Goal: Find specific fact: Find specific fact

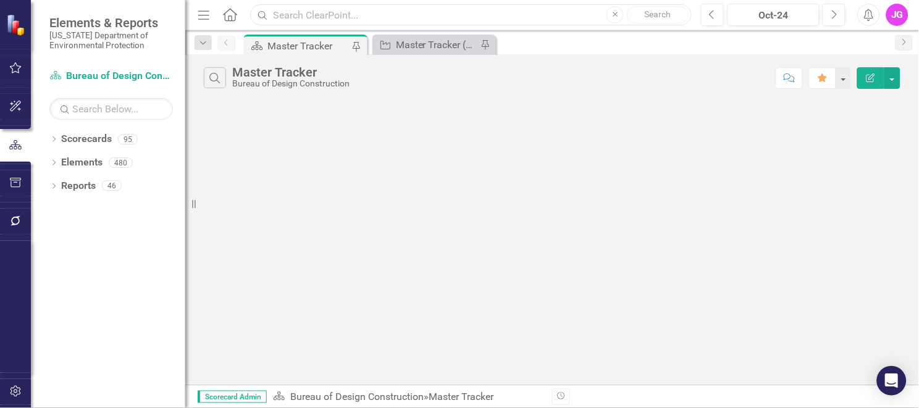
click at [305, 20] on input "text" at bounding box center [471, 15] width 442 height 22
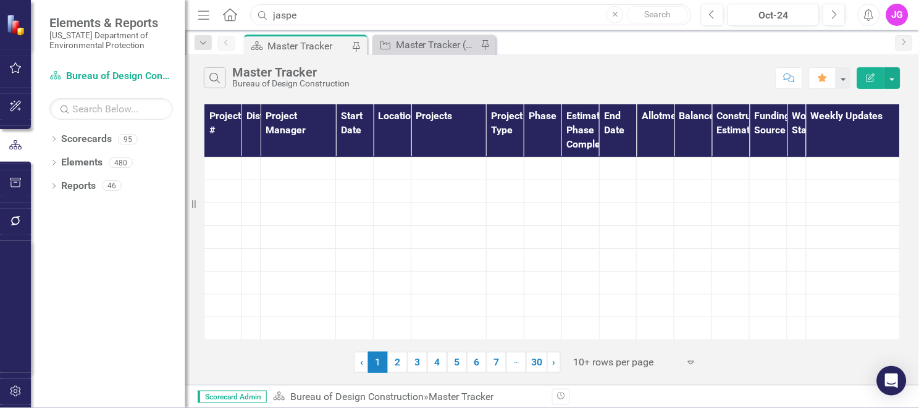
type input "jasper"
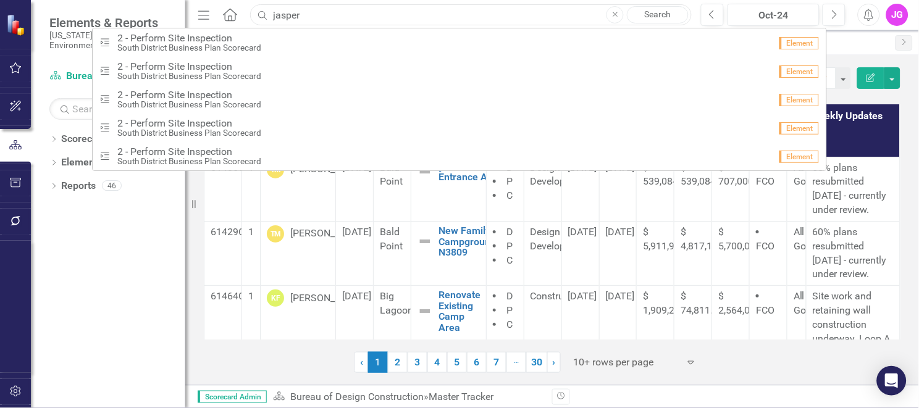
click at [292, 12] on input "jasper" at bounding box center [471, 15] width 442 height 22
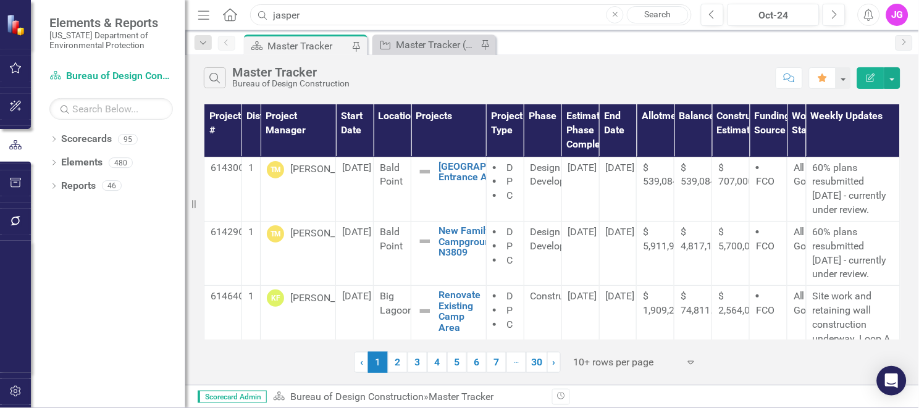
click at [292, 12] on input "jasper" at bounding box center [471, 15] width 442 height 22
click at [212, 82] on icon "Search" at bounding box center [215, 77] width 14 height 11
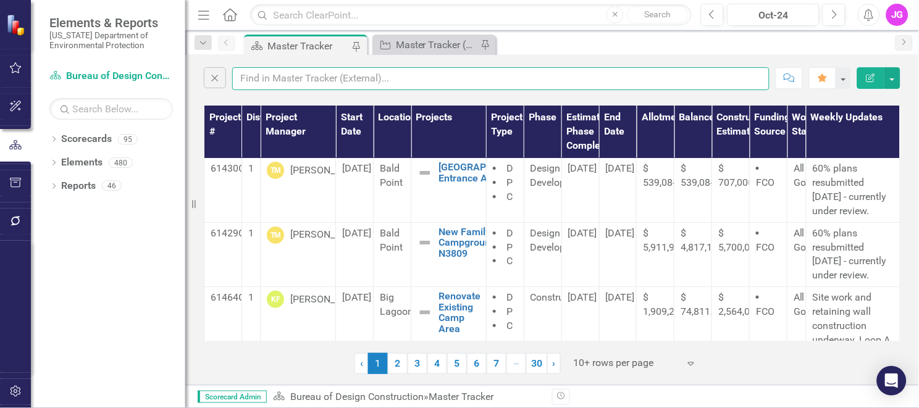
click at [272, 82] on input "text" at bounding box center [500, 78] width 537 height 23
type input "jasper"
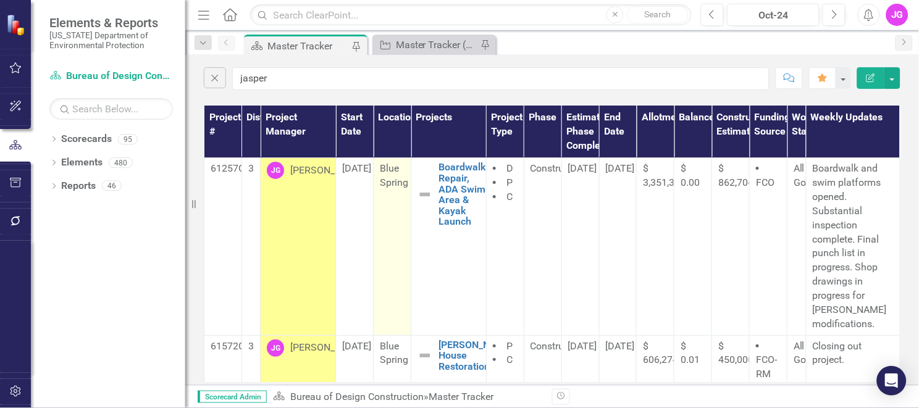
click at [379, 218] on td "Blue Spring" at bounding box center [393, 246] width 38 height 177
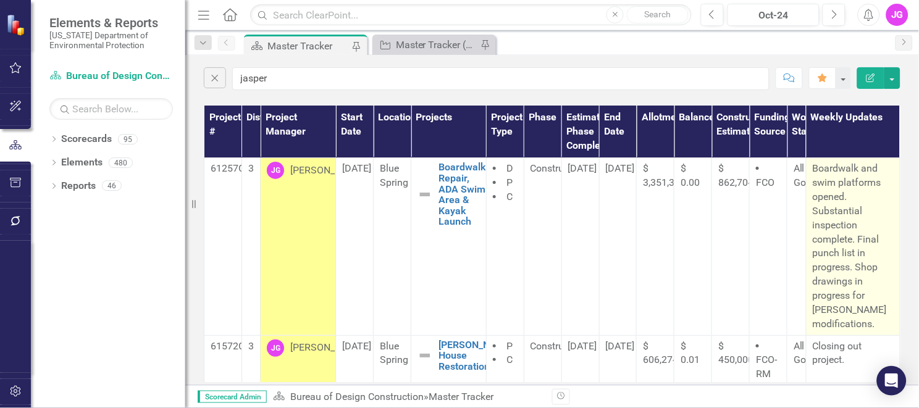
click at [826, 211] on p "Boardwalk and swim platforms opened. Substantial inspection complete. Final pun…" at bounding box center [853, 246] width 81 height 169
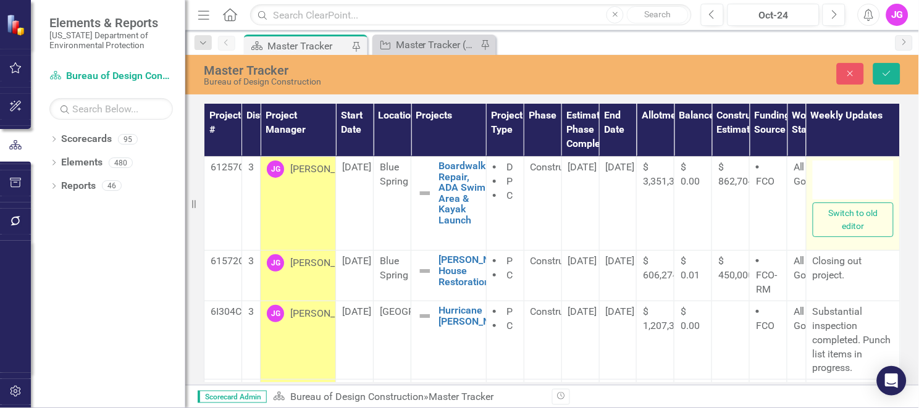
type textarea "<p>Boardwalk and swim platforms opened. Substantial inspection complete. Final …"
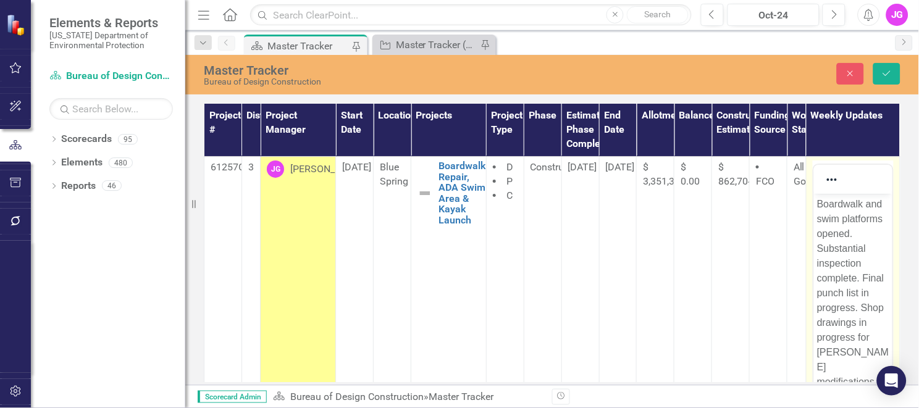
drag, startPoint x: 826, startPoint y: 211, endPoint x: 795, endPoint y: 70, distance: 143.6
click at [795, 70] on div "Close Save" at bounding box center [766, 74] width 287 height 22
click at [860, 75] on button "Close" at bounding box center [850, 74] width 27 height 22
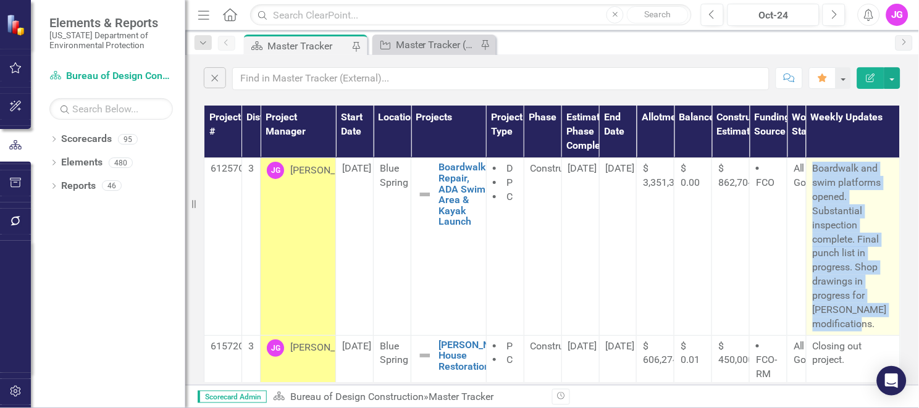
drag, startPoint x: 807, startPoint y: 168, endPoint x: 873, endPoint y: 324, distance: 169.9
click at [873, 324] on p "Boardwalk and swim platforms opened. Substantial inspection complete. Final pun…" at bounding box center [853, 246] width 81 height 169
copy p "Boardwalk and swim platforms opened. Substantial inspection complete. Final pun…"
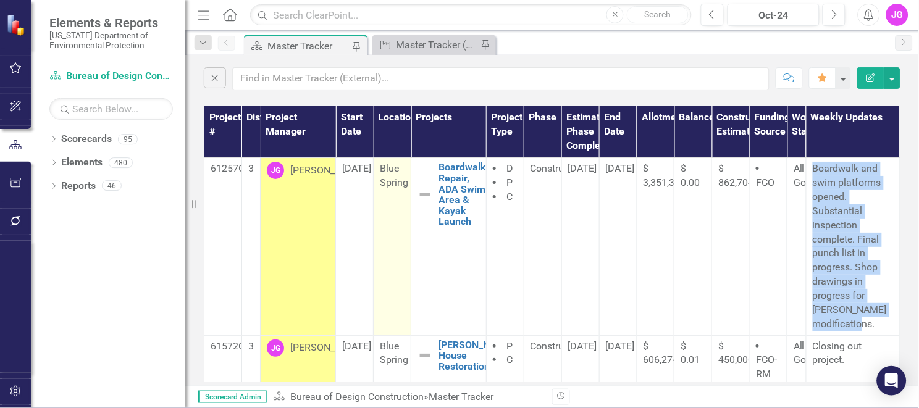
click at [397, 219] on td "Blue Spring" at bounding box center [393, 246] width 38 height 177
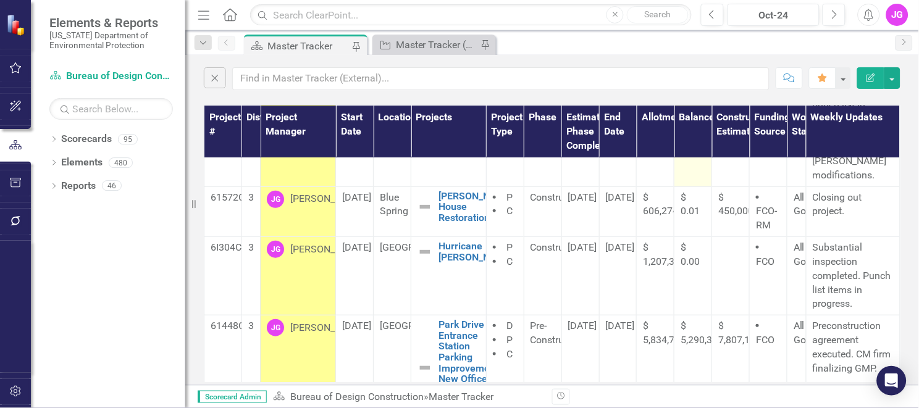
scroll to position [151, 0]
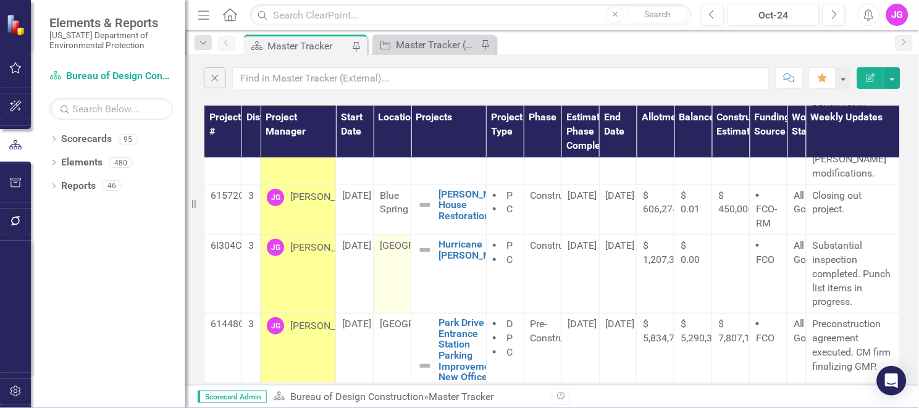
click at [385, 250] on span "[GEOGRAPHIC_DATA]" at bounding box center [426, 246] width 93 height 12
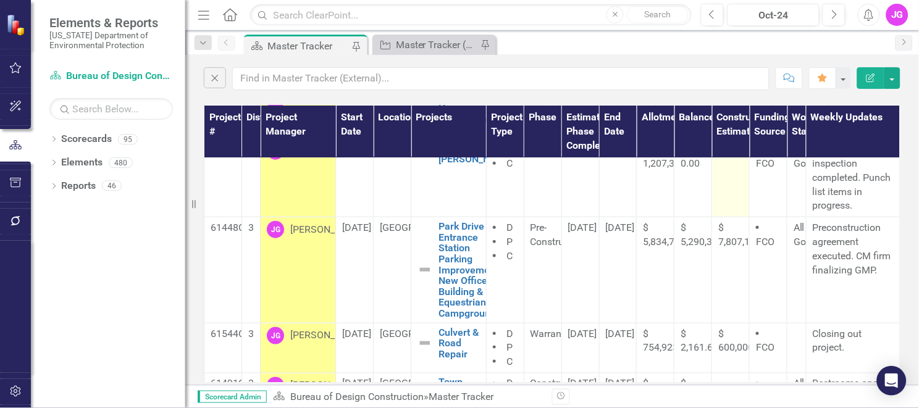
scroll to position [248, 0]
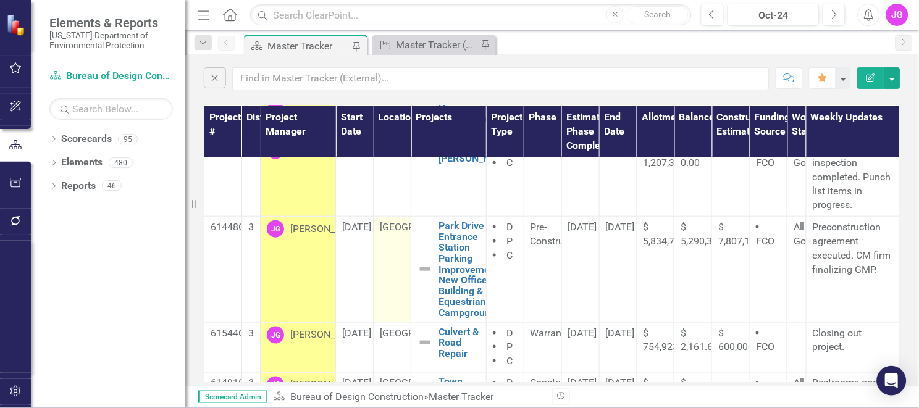
click at [378, 259] on td "[GEOGRAPHIC_DATA]" at bounding box center [393, 270] width 38 height 106
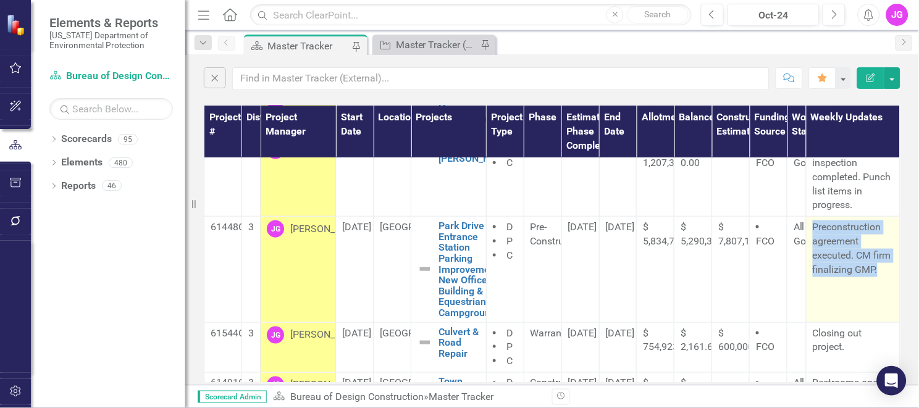
drag, startPoint x: 808, startPoint y: 227, endPoint x: 833, endPoint y: 286, distance: 64.2
click at [833, 277] on p "Preconstruction agreement executed. CM firm finalizing GMP." at bounding box center [853, 249] width 81 height 56
copy p "Preconstruction agreement executed. CM firm finalizing GMP."
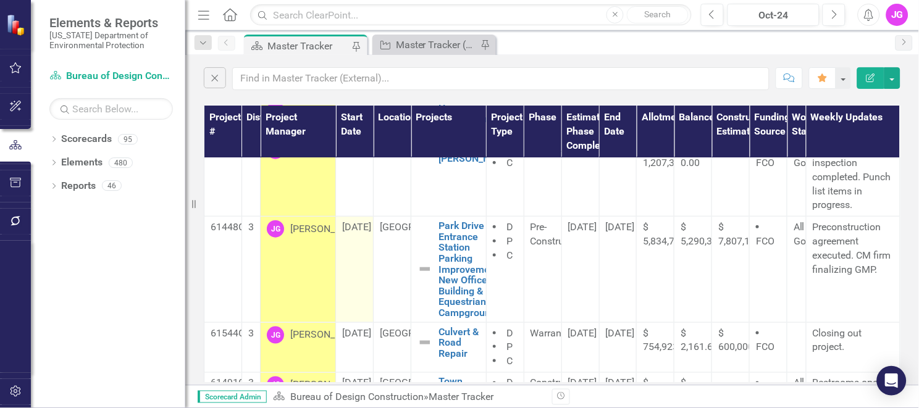
click at [355, 285] on td "[DATE]" at bounding box center [355, 270] width 38 height 106
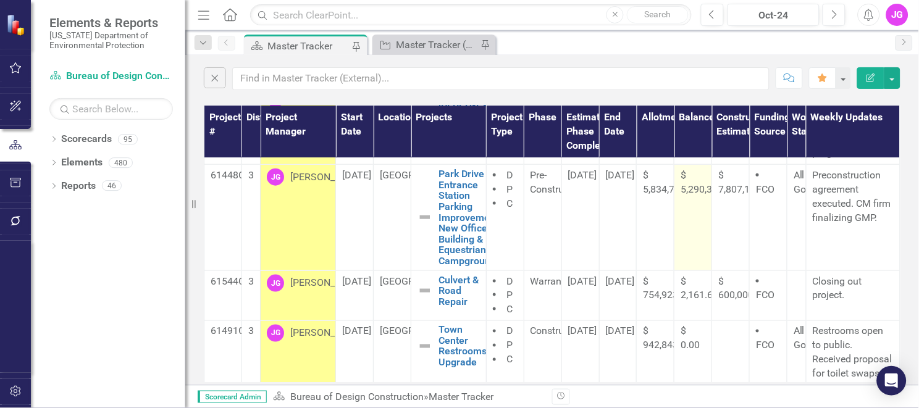
scroll to position [300, 0]
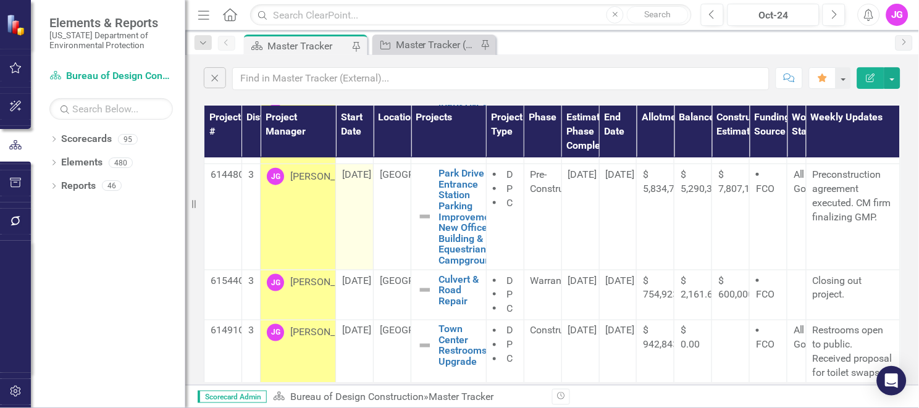
click at [356, 230] on td "[DATE]" at bounding box center [355, 217] width 38 height 106
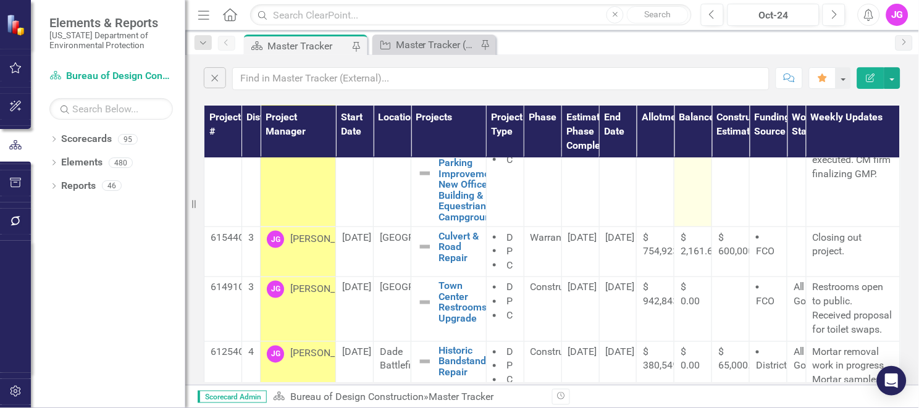
scroll to position [365, 0]
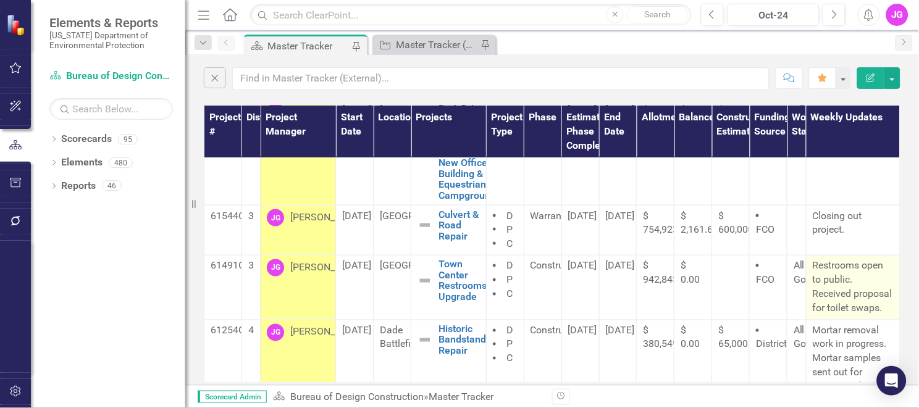
drag, startPoint x: 843, startPoint y: 326, endPoint x: 807, endPoint y: 266, distance: 69.8
click at [813, 266] on p "Restrooms open to public. Received proposal for toilet swaps." at bounding box center [853, 287] width 81 height 56
copy p "Restrooms open to public. Received proposal for toilet swaps."
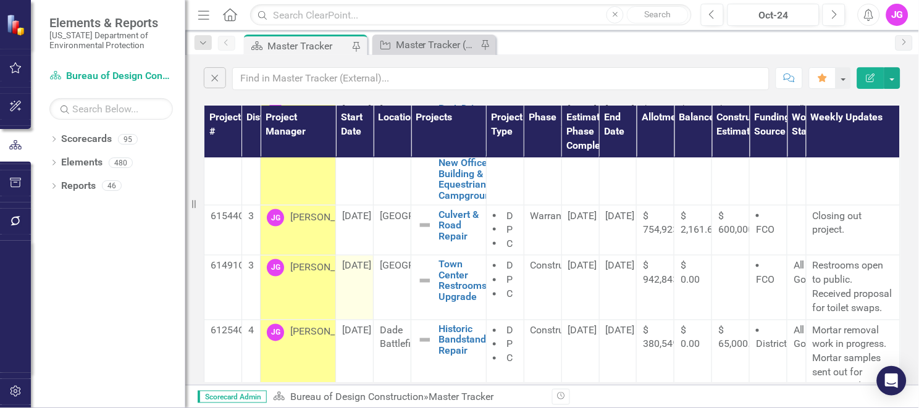
click at [363, 275] on td "[DATE]" at bounding box center [355, 288] width 38 height 64
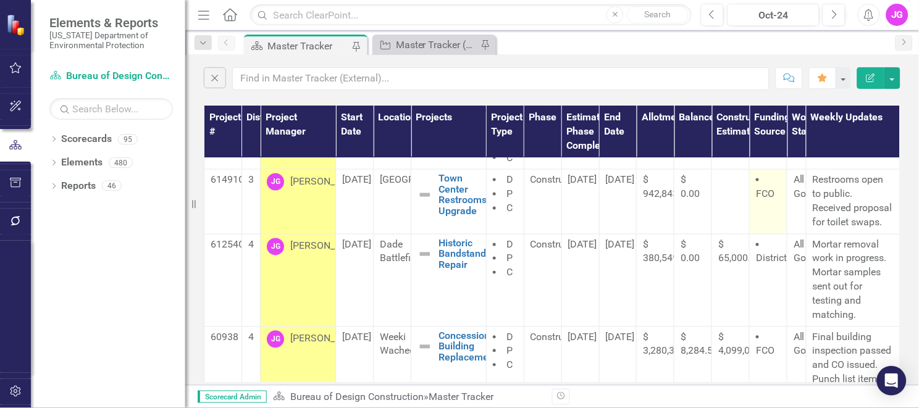
scroll to position [452, 0]
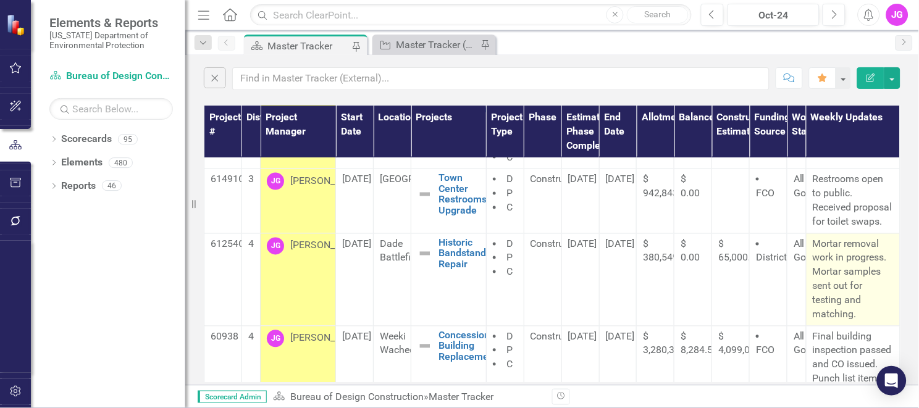
drag, startPoint x: 851, startPoint y: 336, endPoint x: 804, endPoint y: 258, distance: 90.9
click at [806, 258] on td "Mortar removal work in progress. Mortar samples sent out for testing and matchi…" at bounding box center [853, 279] width 94 height 93
copy p "Mortar removal work in progress. Mortar samples sent out for testing and matchi…"
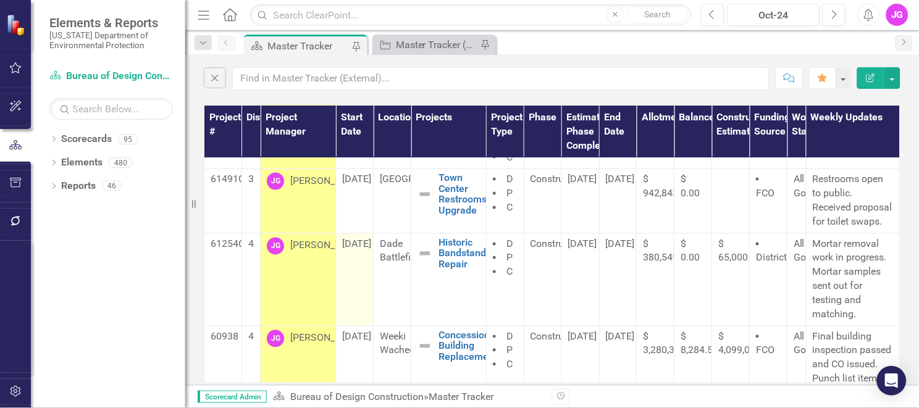
click at [369, 294] on td "[DATE]" at bounding box center [355, 279] width 38 height 93
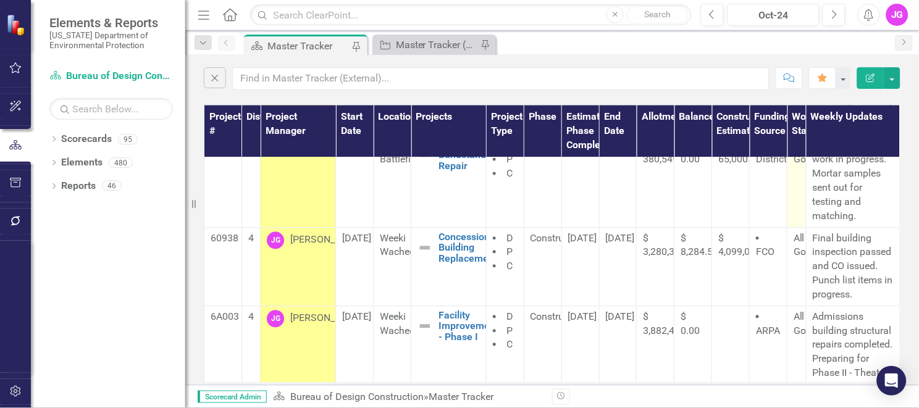
scroll to position [554, 0]
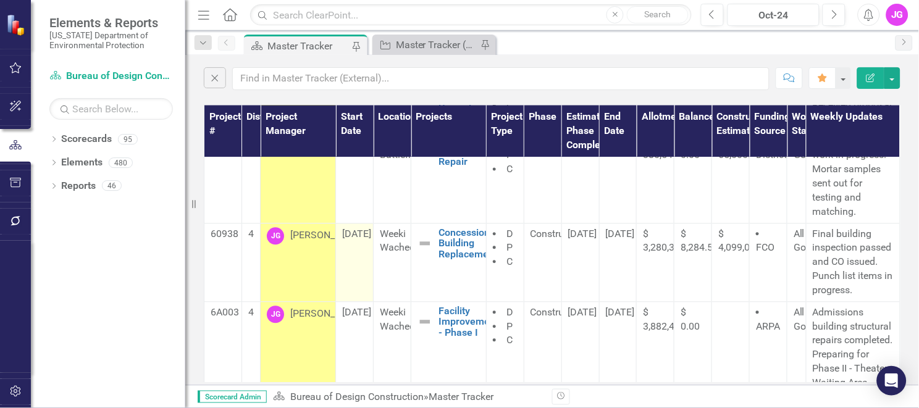
click at [366, 295] on td "[DATE]" at bounding box center [355, 263] width 38 height 78
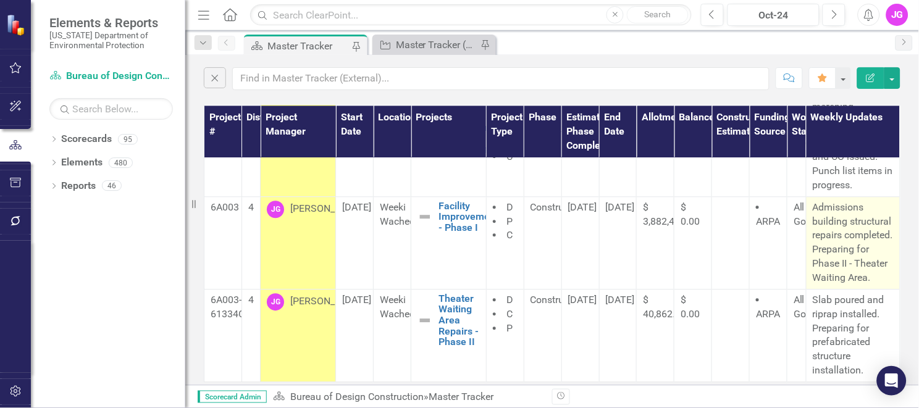
scroll to position [689, 0]
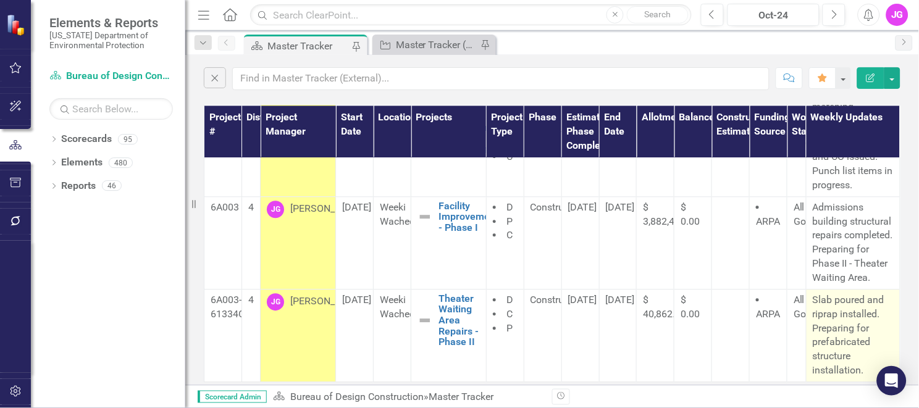
drag, startPoint x: 804, startPoint y: 298, endPoint x: 865, endPoint y: 369, distance: 93.8
click at [865, 369] on td "Slab poured and riprap installed. Preparing for prefabricated structure install…" at bounding box center [853, 335] width 94 height 93
copy p "Slab poured and riprap installed. Preparing for prefabricated structure install…"
